Goal: Find specific page/section: Find specific page/section

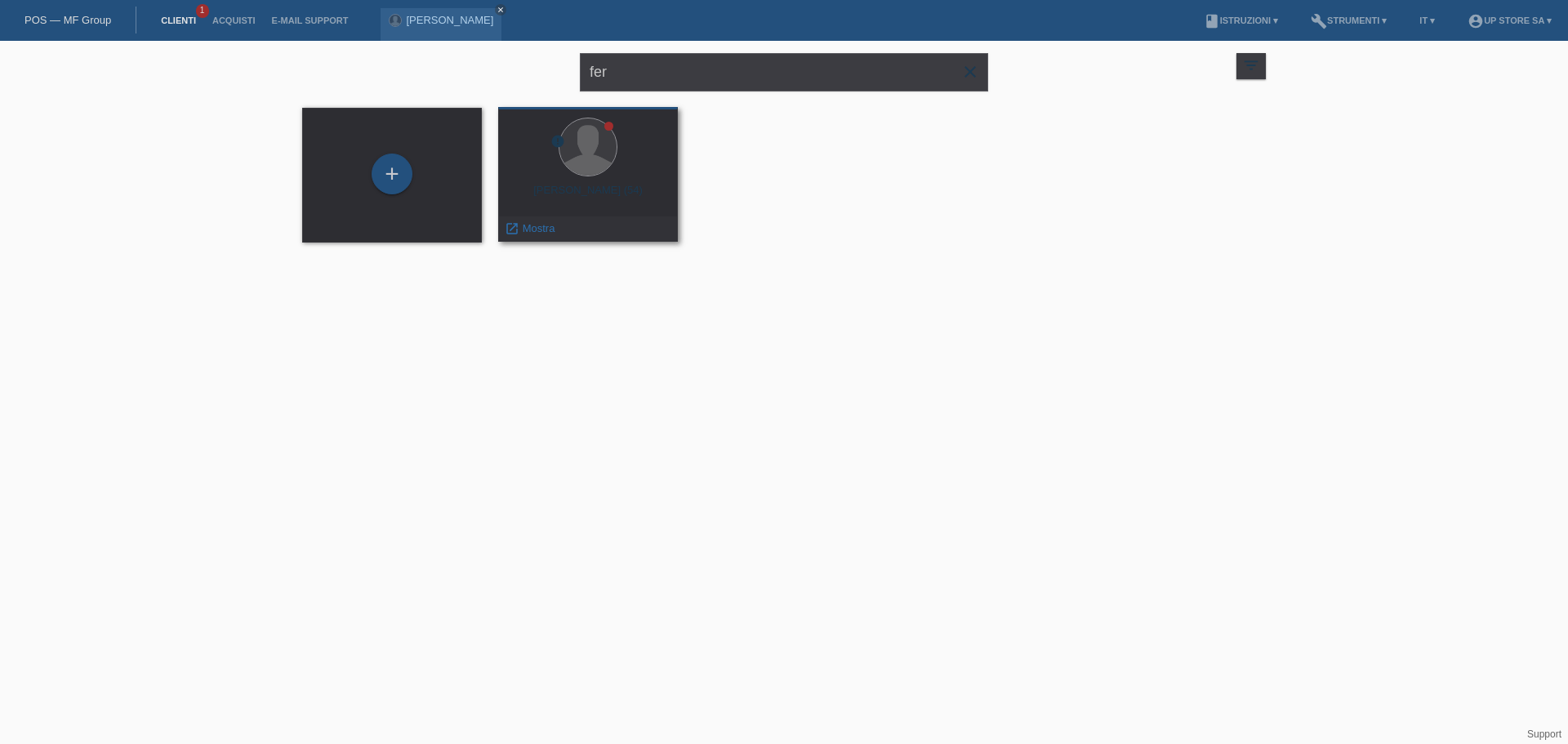
click at [639, 161] on div at bounding box center [588, 148] width 154 height 62
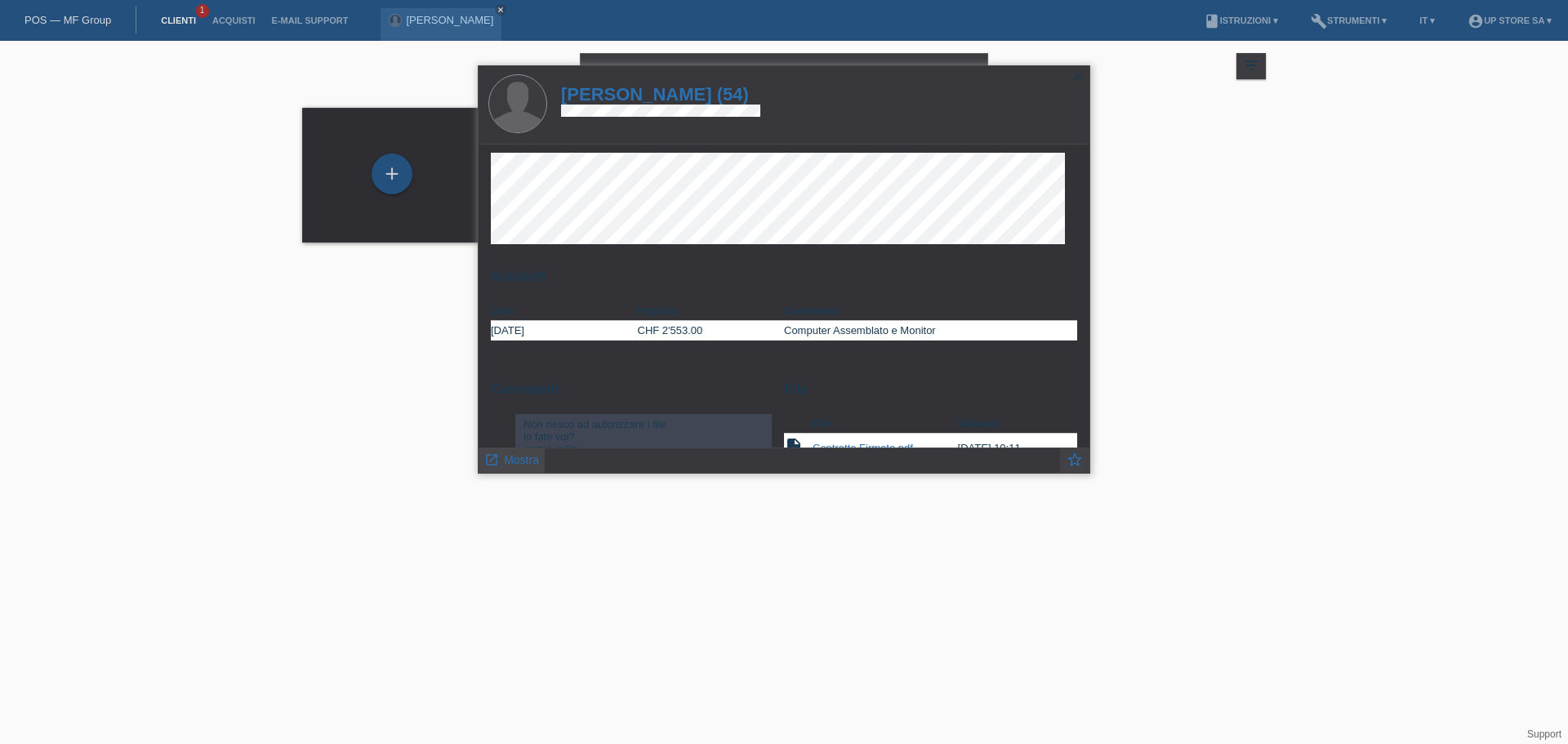
click at [525, 469] on link "launch Mostra" at bounding box center [512, 459] width 55 height 21
click at [522, 462] on span "Mostra" at bounding box center [521, 460] width 35 height 13
click at [525, 455] on span "Mostra" at bounding box center [521, 460] width 35 height 13
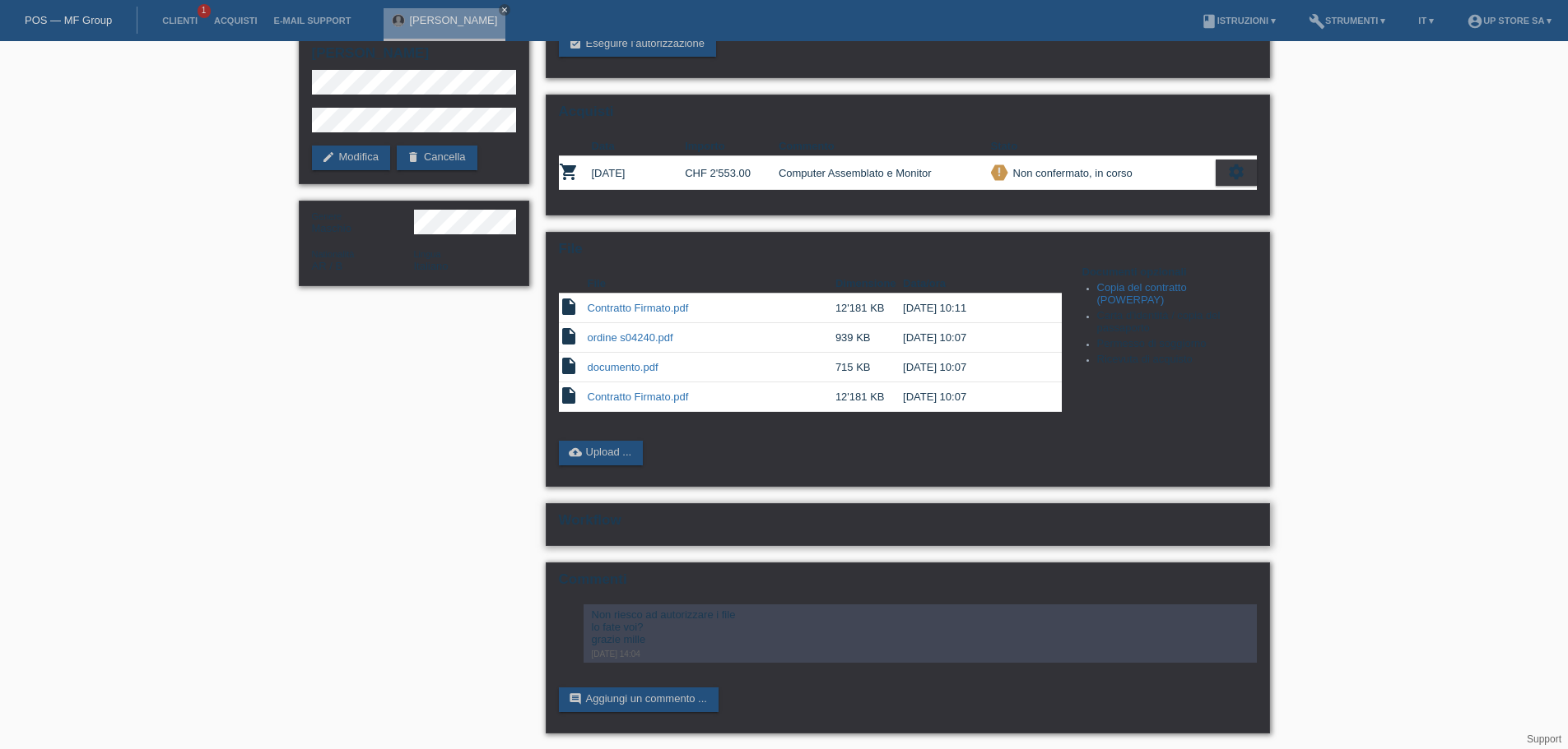
scroll to position [89, 0]
